Goal: Navigation & Orientation: Go to known website

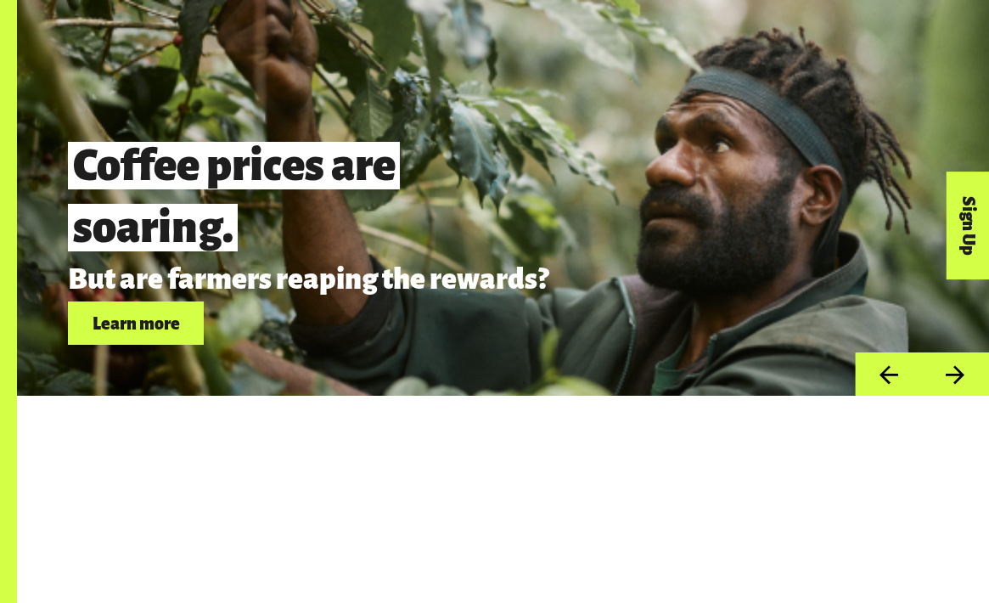
scroll to position [4406, 0]
